Goal: Navigation & Orientation: Find specific page/section

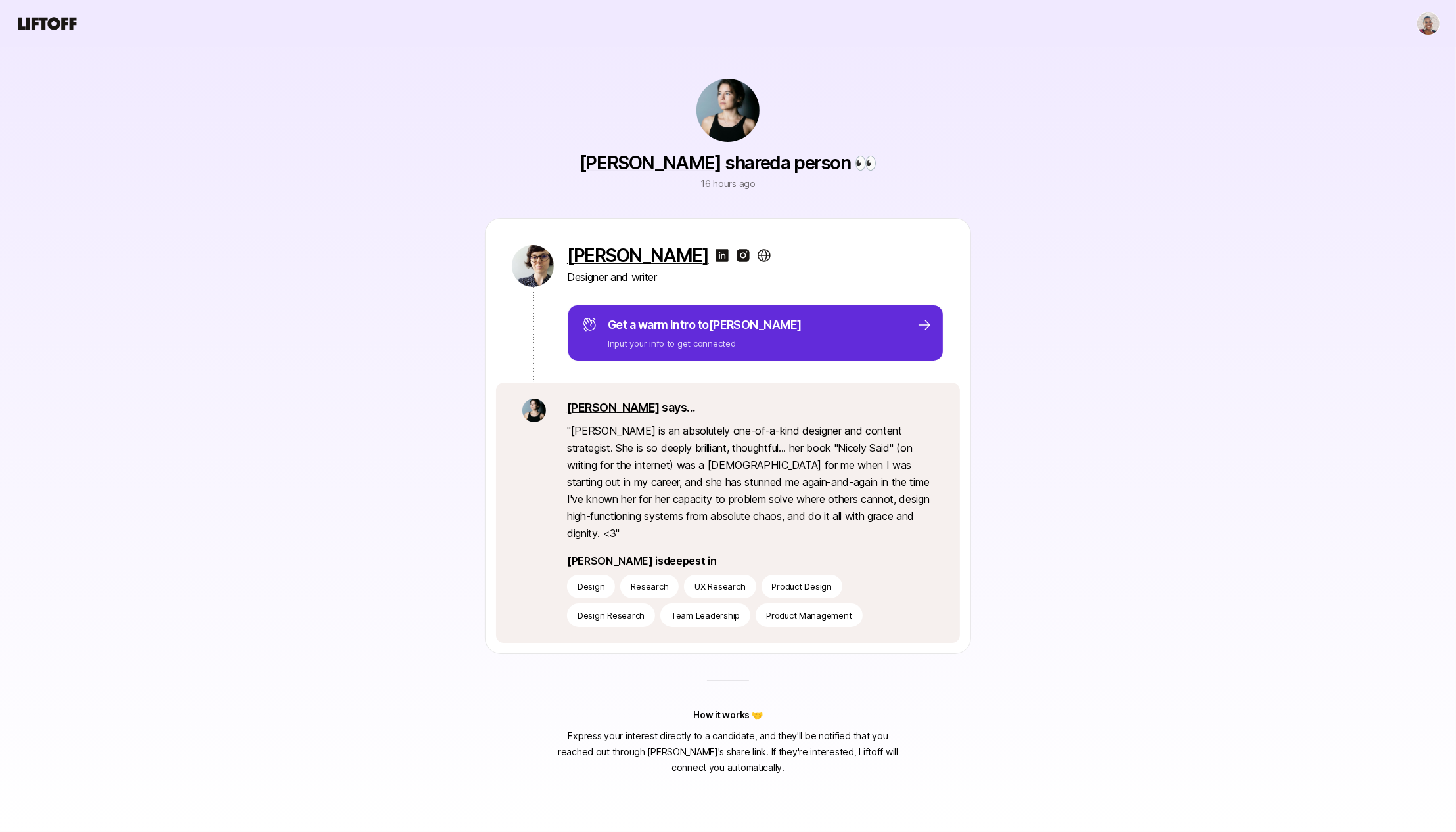
click at [714, 253] on img at bounding box center [722, 255] width 16 height 16
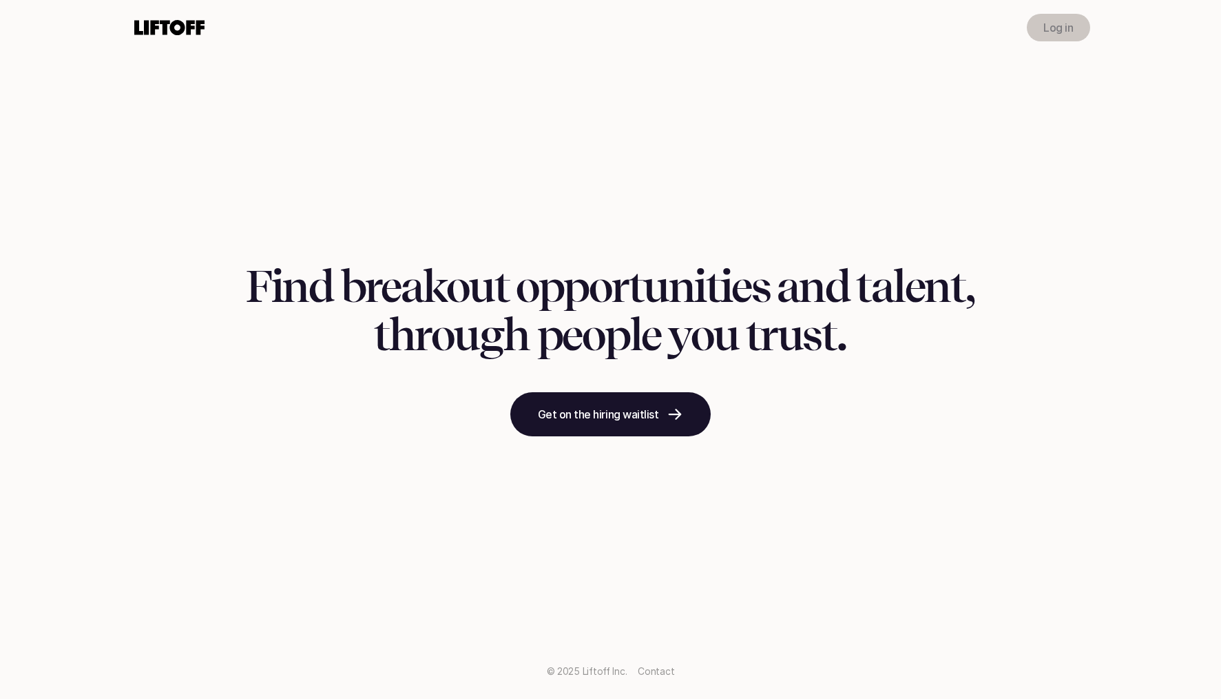
click at [1075, 19] on link "Log in" at bounding box center [1058, 28] width 63 height 28
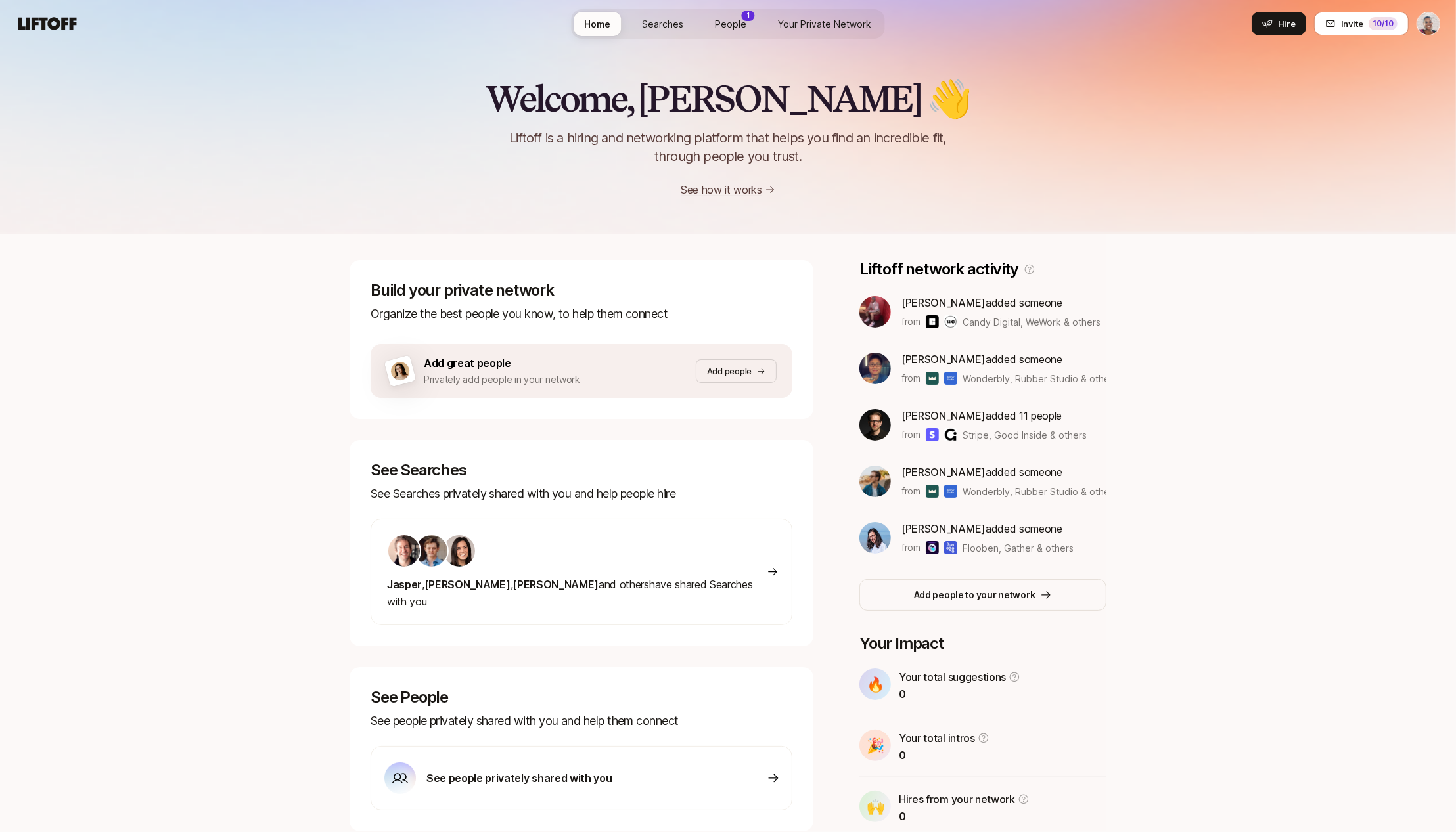
click at [738, 30] on span "People" at bounding box center [730, 24] width 31 height 13
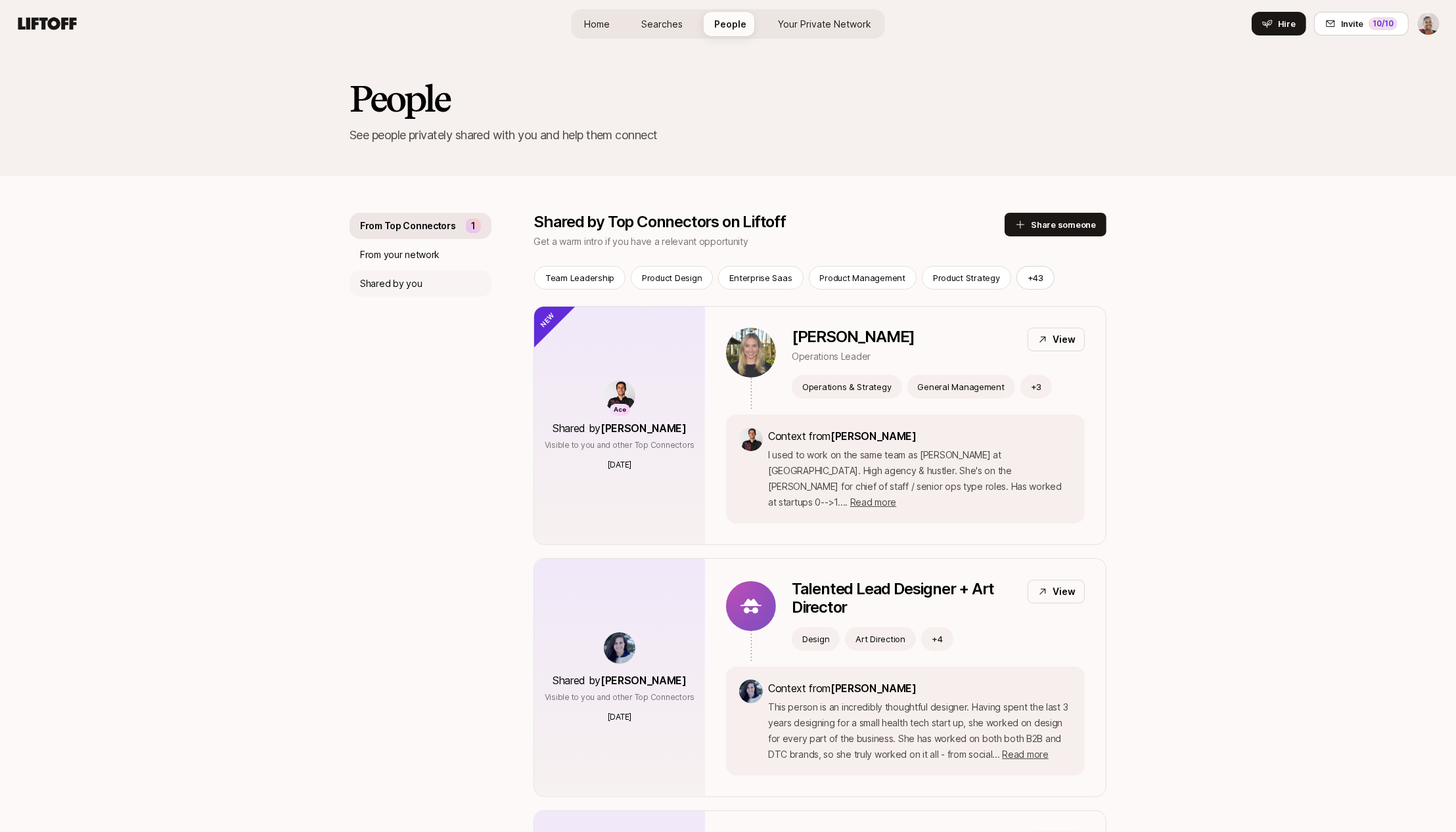
click at [433, 281] on div "Shared by you" at bounding box center [420, 284] width 142 height 27
